Goal: Task Accomplishment & Management: Complete application form

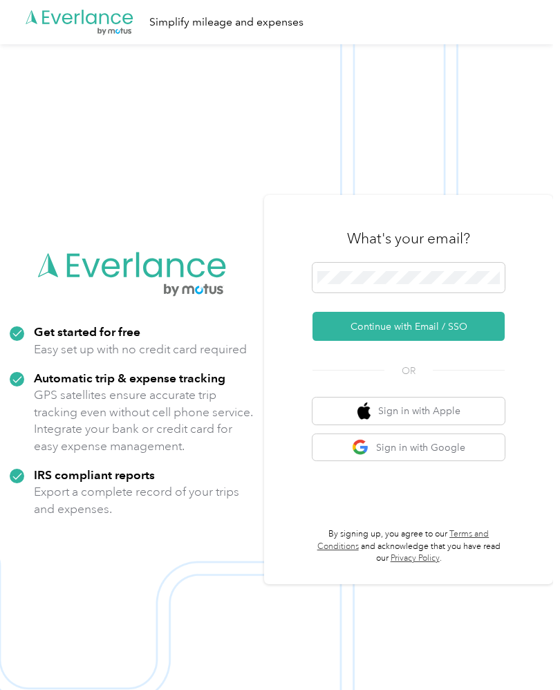
click at [448, 341] on button "Continue with Email / SSO" at bounding box center [408, 326] width 192 height 29
click at [463, 341] on button "Continue with Email / SSO" at bounding box center [408, 326] width 192 height 29
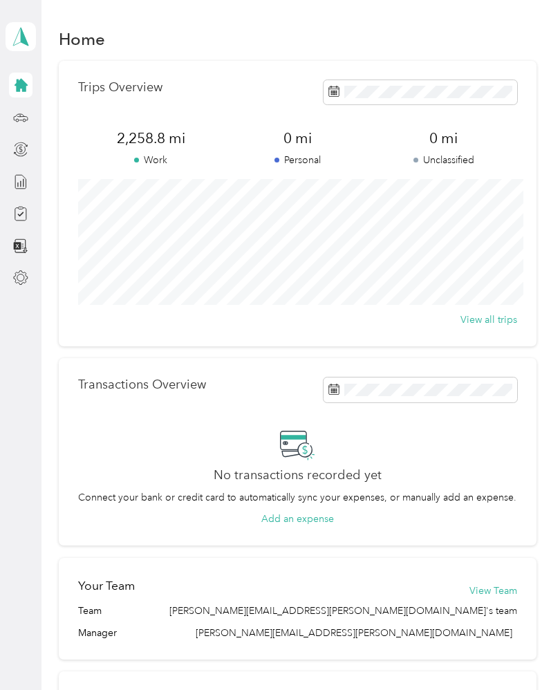
click at [27, 279] on icon at bounding box center [21, 278] width 14 height 14
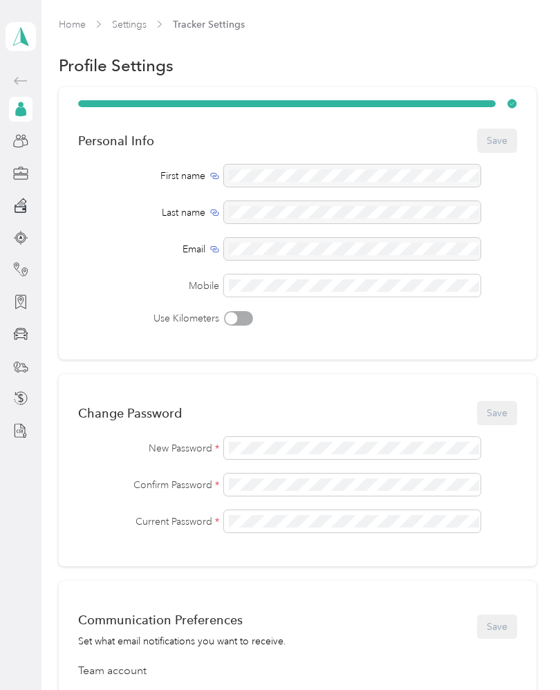
click at [28, 525] on aside "Michael Soares Personal dashboard" at bounding box center [20, 345] width 41 height 690
click at [52, 75] on div "Back" at bounding box center [58, 81] width 40 height 34
click at [55, 82] on div "Back" at bounding box center [58, 81] width 40 height 34
click at [55, 89] on div "Back" at bounding box center [58, 81] width 40 height 34
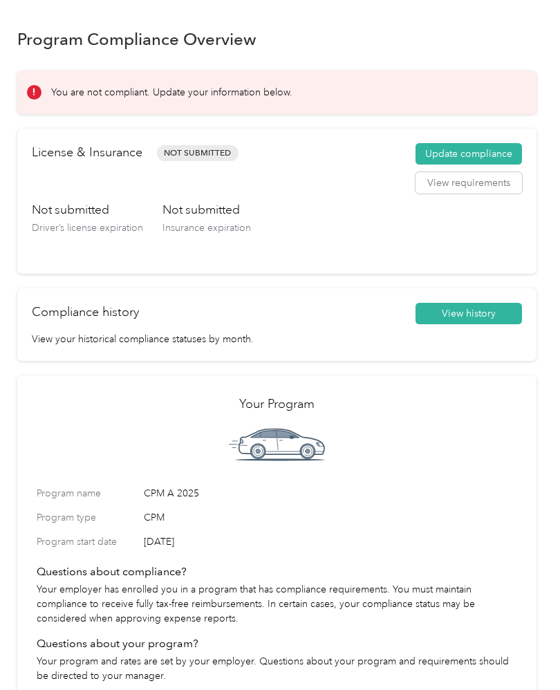
click at [478, 150] on button "Update compliance" at bounding box center [468, 154] width 106 height 22
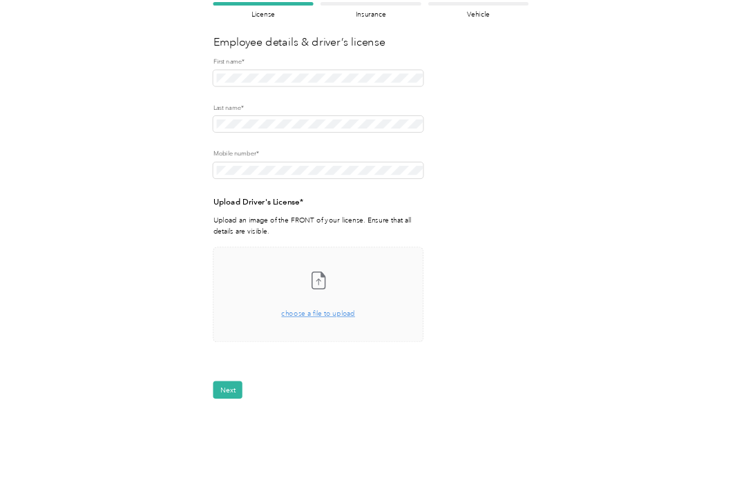
scroll to position [18, 0]
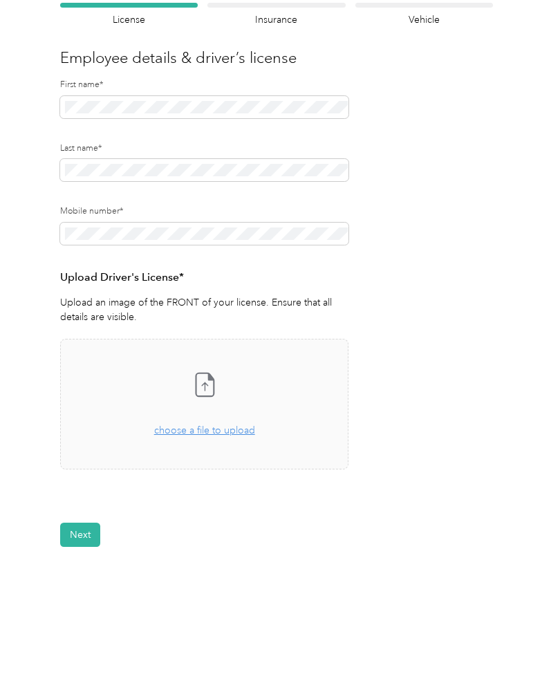
click at [218, 424] on div "Take a photo or choose a photo from your library Drag and drop your file here, …" at bounding box center [204, 403] width 265 height 107
click at [217, 370] on icon at bounding box center [205, 384] width 28 height 28
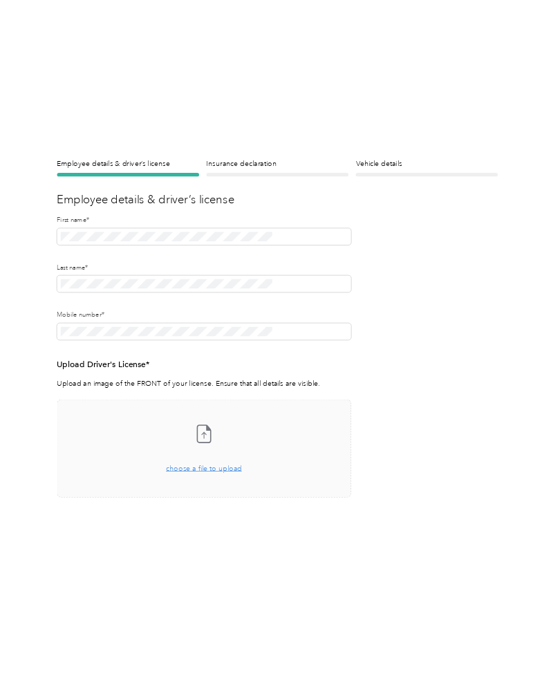
scroll to position [0, 0]
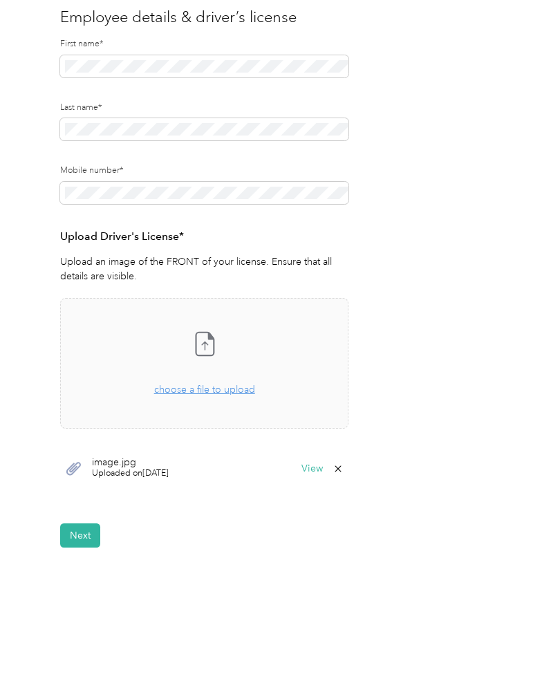
click at [77, 534] on button "Next" at bounding box center [80, 535] width 40 height 24
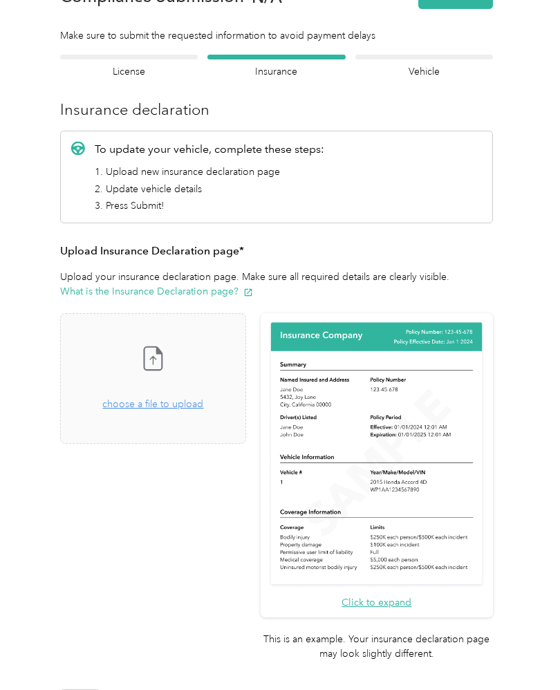
scroll to position [17, 0]
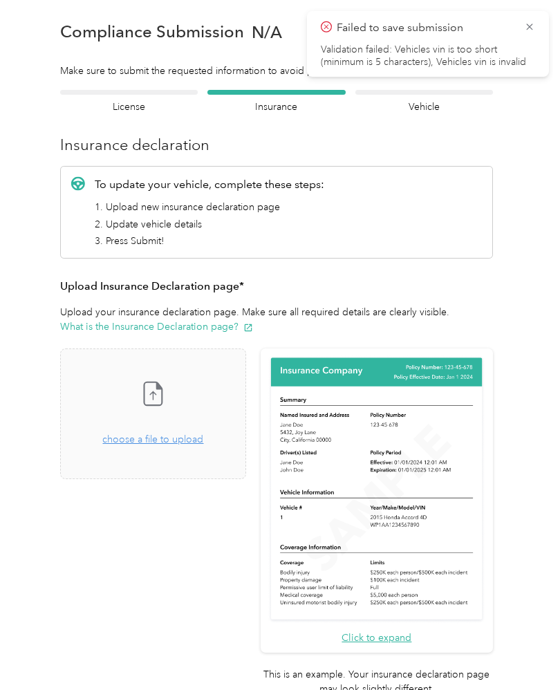
click at [534, 21] on icon at bounding box center [529, 27] width 11 height 12
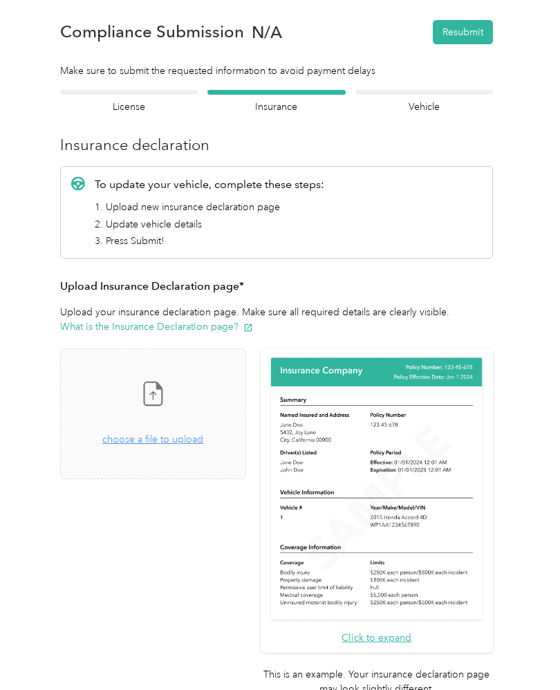
click at [434, 84] on section "Back Home Compliance overview Compliance submission Compliance Submission N/A R…" at bounding box center [276, 375] width 519 height 748
click at [445, 91] on div at bounding box center [424, 92] width 138 height 5
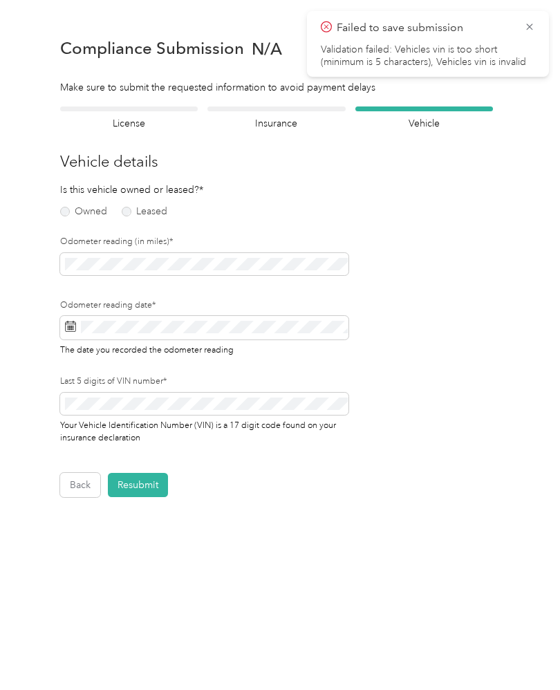
click at [280, 110] on div at bounding box center [276, 108] width 138 height 5
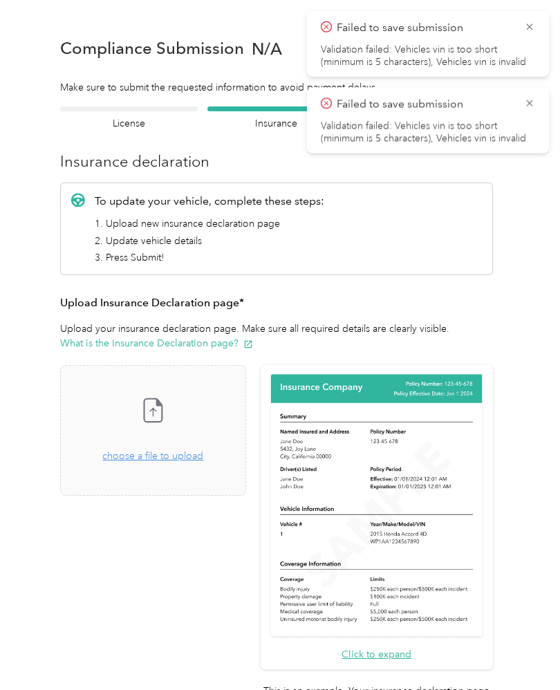
scroll to position [17, 0]
click at [529, 101] on icon at bounding box center [529, 103] width 11 height 12
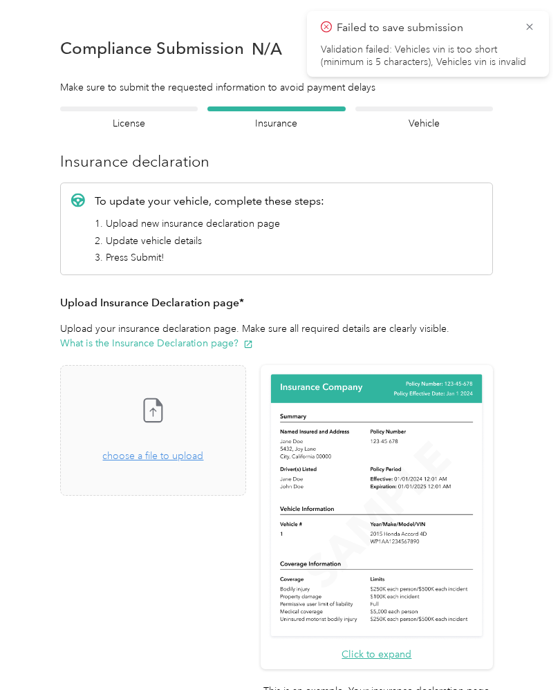
click at [524, 29] on icon at bounding box center [529, 27] width 11 height 12
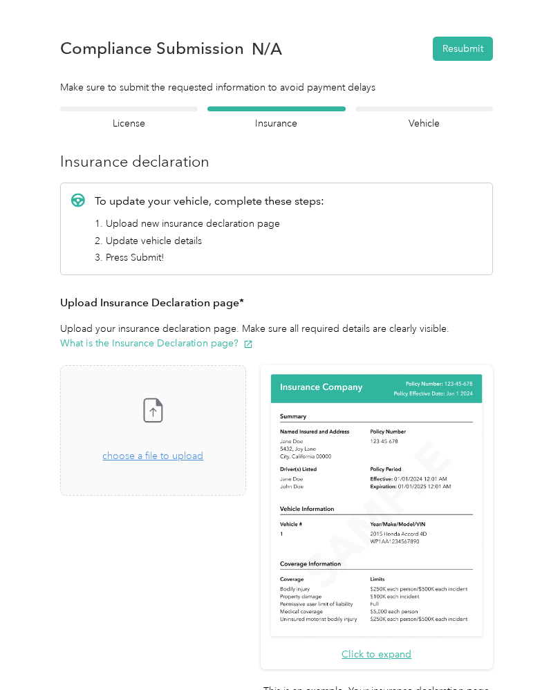
click at [141, 106] on div "Employee details & driver’s license License" at bounding box center [129, 118] width 138 height 24
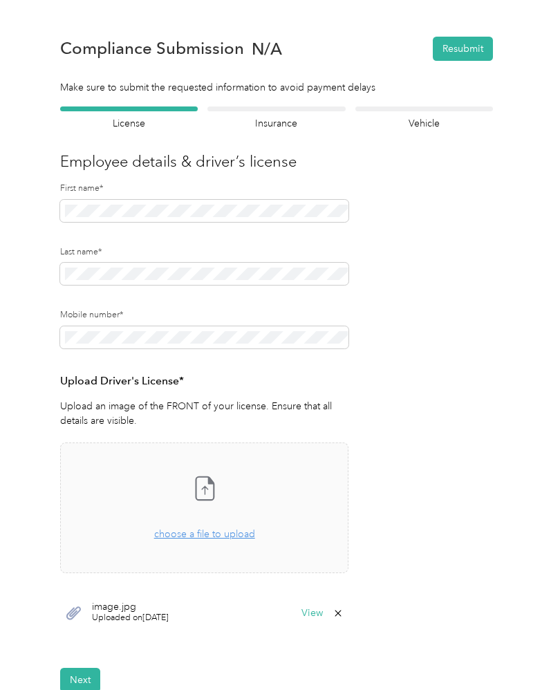
click at [279, 106] on div "Insurance declaration Insurance" at bounding box center [276, 118] width 138 height 24
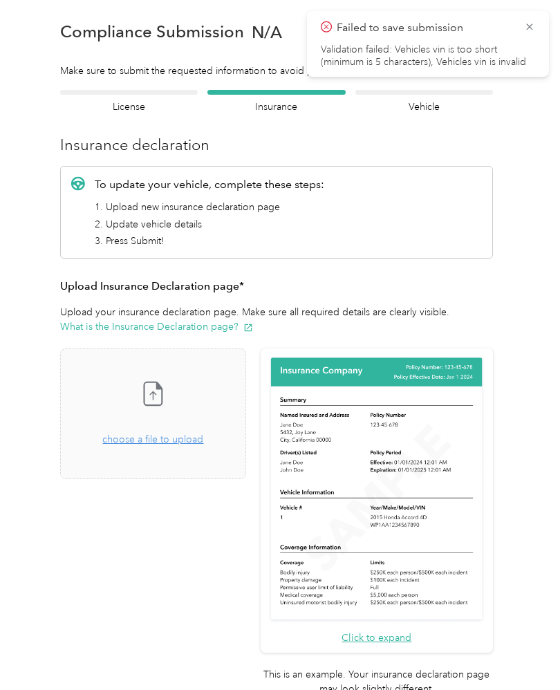
scroll to position [17, 0]
click at [530, 30] on icon at bounding box center [529, 27] width 11 height 12
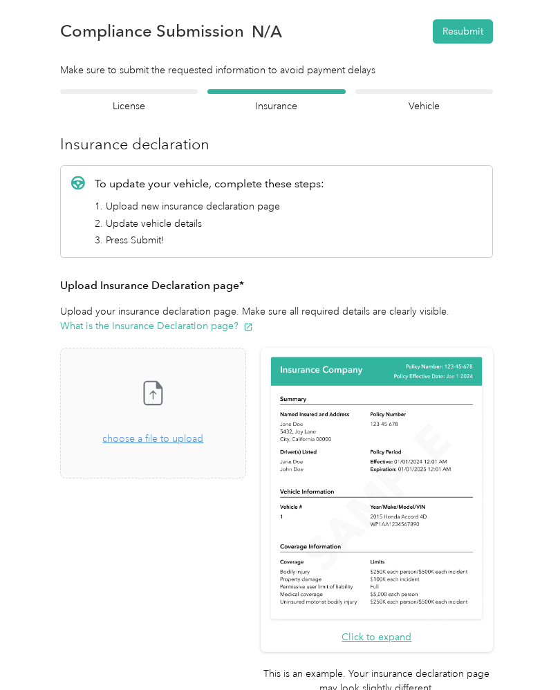
click at [197, 433] on span "choose a file to upload" at bounding box center [152, 439] width 101 height 12
click at [167, 379] on icon at bounding box center [153, 393] width 28 height 28
click at [198, 433] on span "choose a file to upload" at bounding box center [152, 439] width 101 height 12
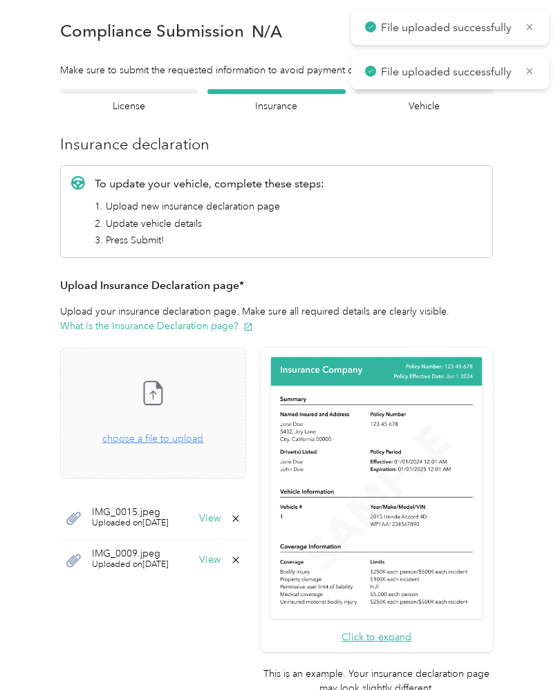
click at [534, 23] on icon at bounding box center [529, 27] width 11 height 12
click at [531, 28] on icon at bounding box center [529, 27] width 11 height 12
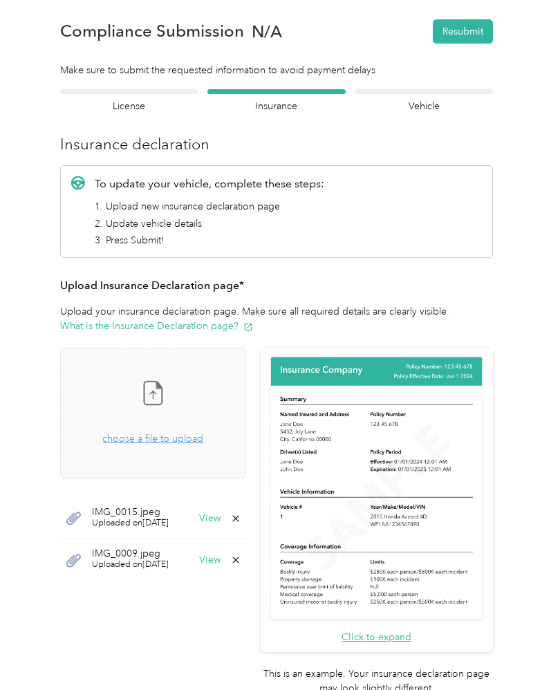
click at [444, 89] on div "Vehicle details Vehicle" at bounding box center [424, 101] width 138 height 24
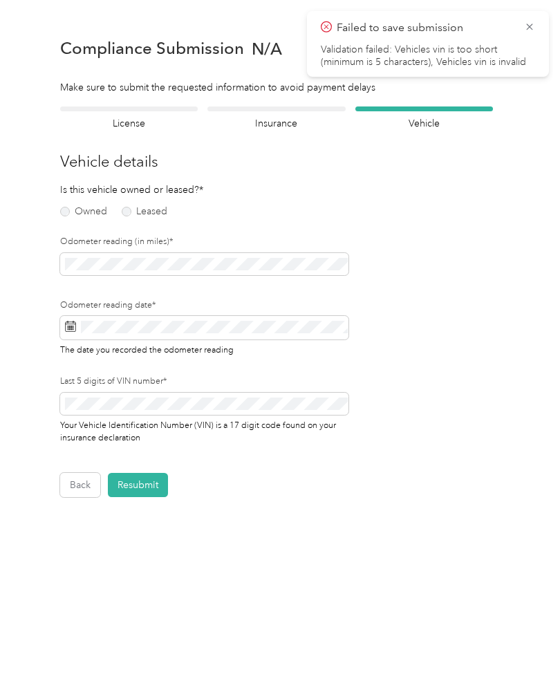
scroll to position [1, 0]
click at [70, 207] on label "Owned" at bounding box center [83, 212] width 47 height 10
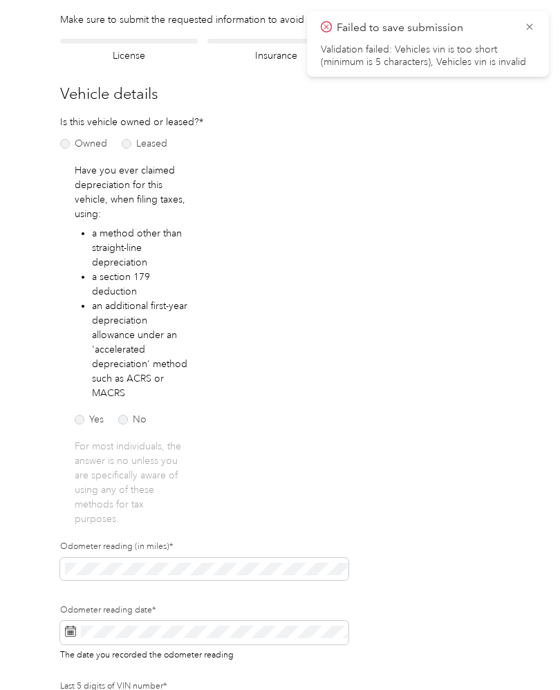
scroll to position [84, 0]
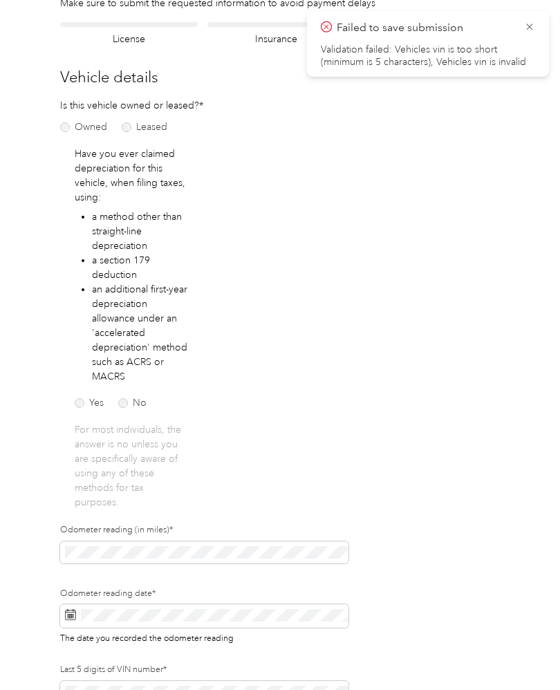
click at [131, 404] on label "No" at bounding box center [132, 403] width 28 height 10
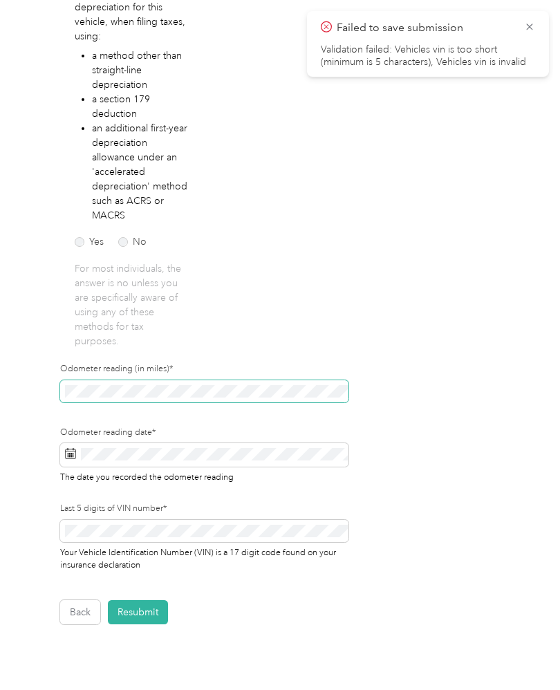
scroll to position [247, 0]
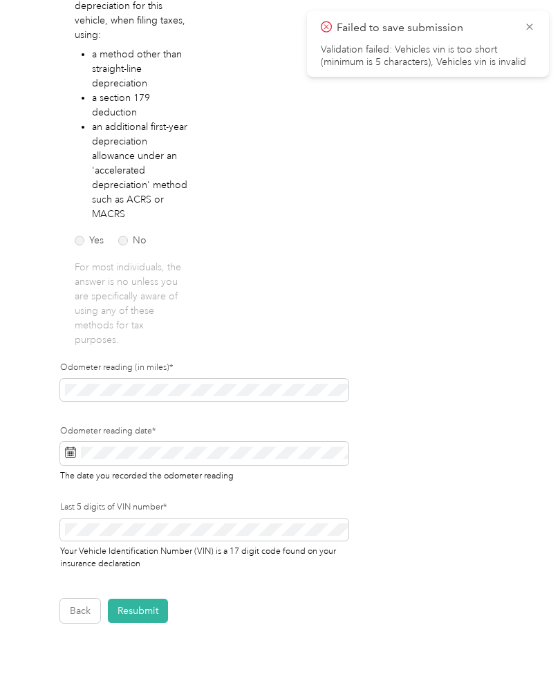
click at [529, 32] on icon at bounding box center [529, 27] width 11 height 12
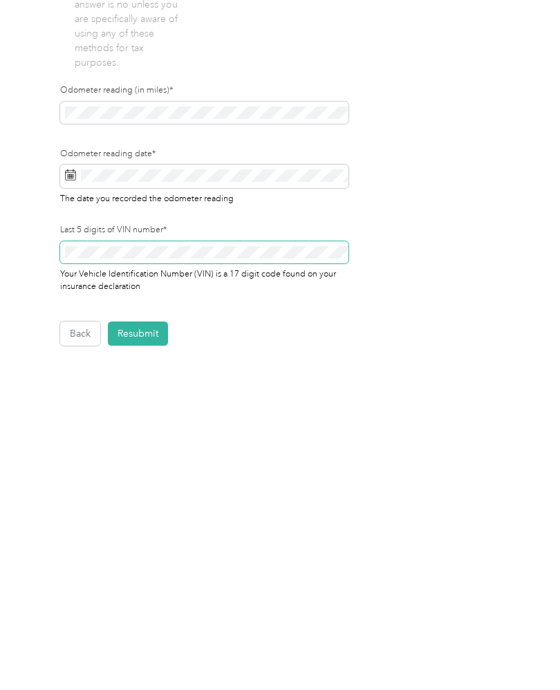
scroll to position [57, 0]
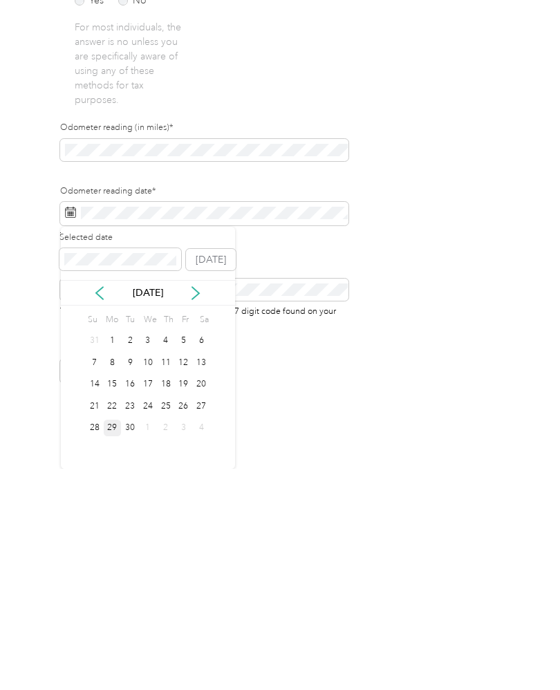
click at [117, 641] on div "29" at bounding box center [113, 649] width 18 height 17
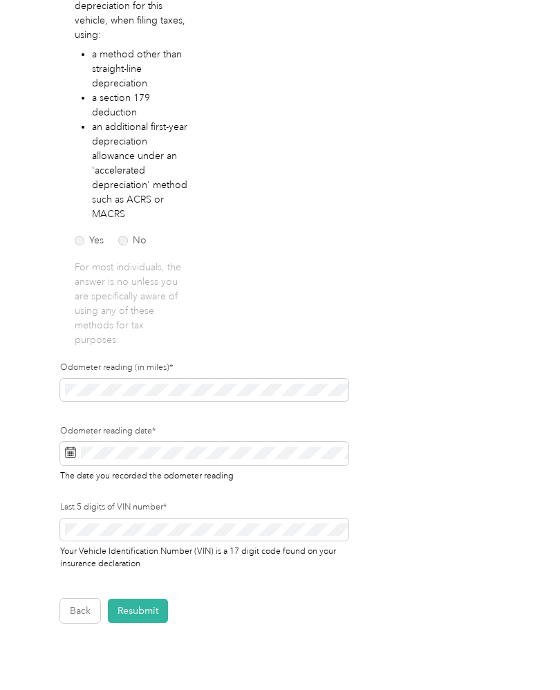
click at [464, 292] on form "Employee details & driver’s license License Insurance declaration Insurance Veh…" at bounding box center [276, 241] width 433 height 763
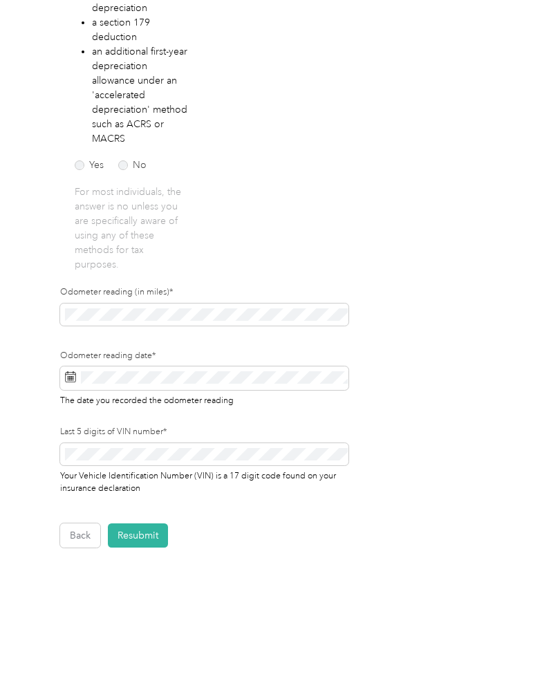
click at [150, 523] on button "Resubmit" at bounding box center [138, 535] width 60 height 24
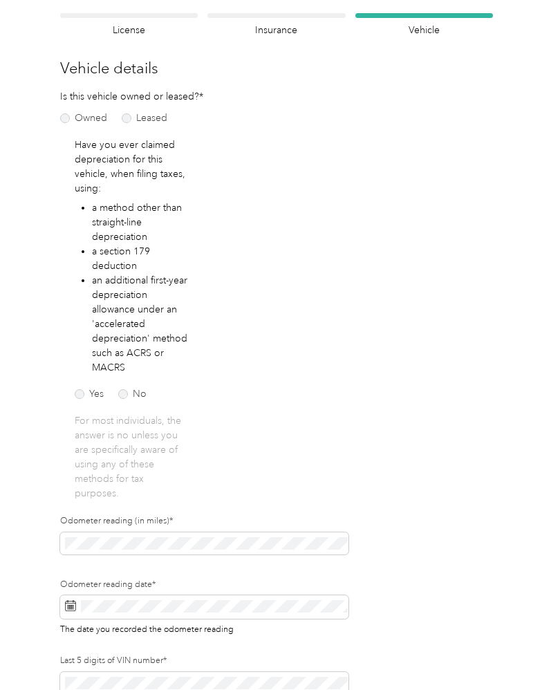
scroll to position [1, 0]
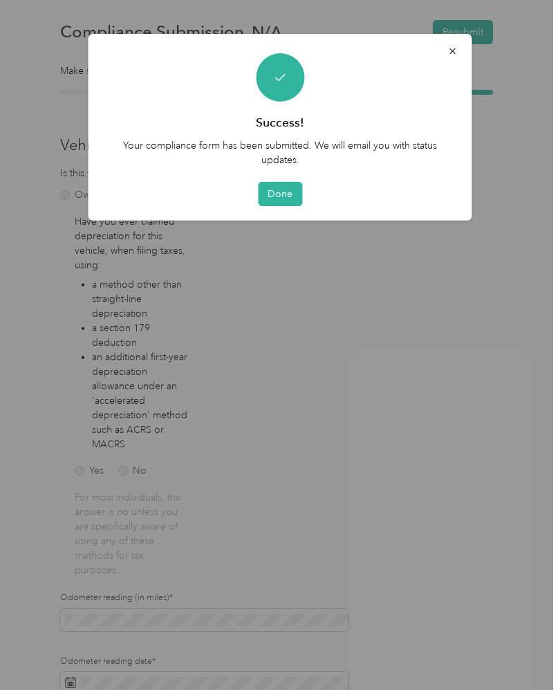
click at [285, 191] on button "Done" at bounding box center [280, 194] width 44 height 24
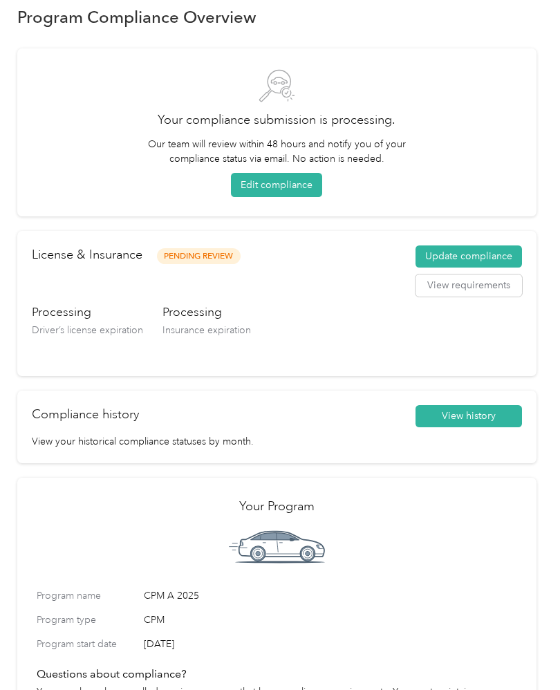
scroll to position [22, 0]
click at [507, 283] on button "View requirements" at bounding box center [468, 285] width 106 height 22
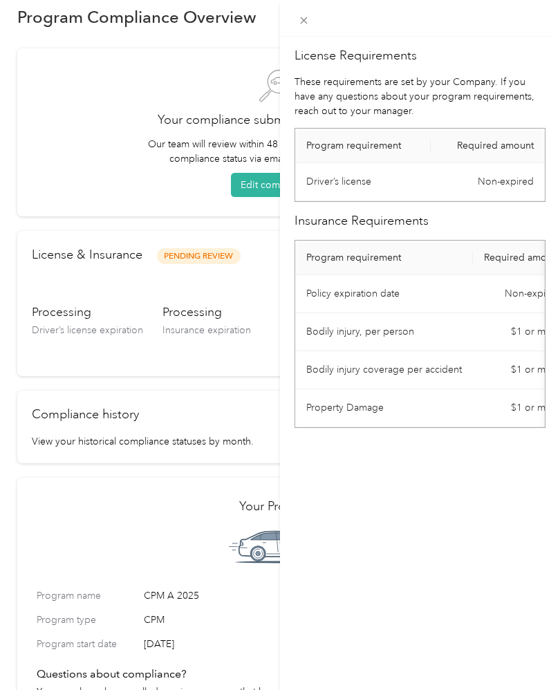
scroll to position [0, 0]
click at [499, 510] on div "License Requirements These requirements are set by your Company. If you have an…" at bounding box center [420, 382] width 280 height 690
